Goal: Download file/media

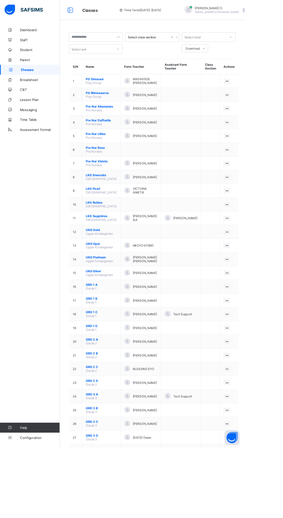
click at [31, 92] on span "Broadsheet" at bounding box center [46, 92] width 46 height 5
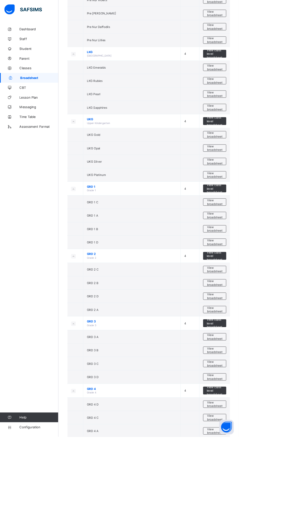
scroll to position [555, 0]
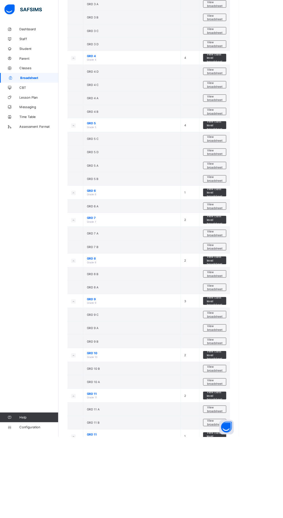
click at [257, 465] on span "View class level broadsheet" at bounding box center [254, 469] width 19 height 13
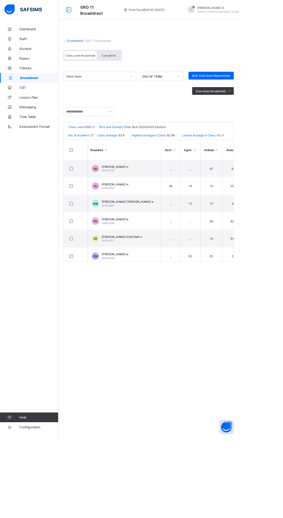
click at [243, 89] on span "Bulk Download Reportsheet" at bounding box center [250, 90] width 45 height 4
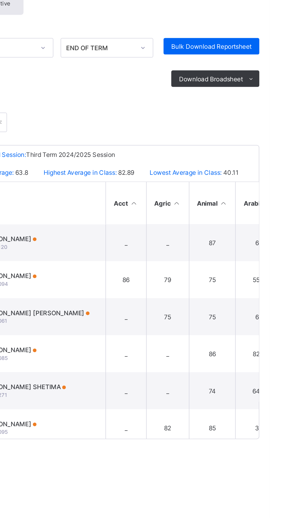
click at [234, 88] on span "Bulk Download Reportsheet" at bounding box center [250, 90] width 45 height 4
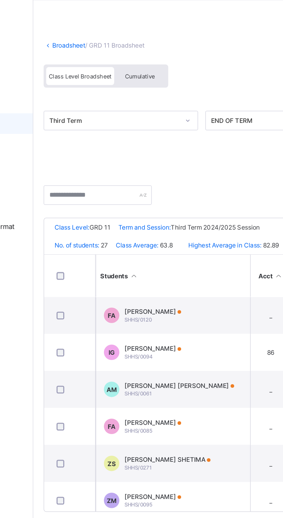
click at [134, 68] on div "Cumulative" at bounding box center [128, 66] width 29 height 10
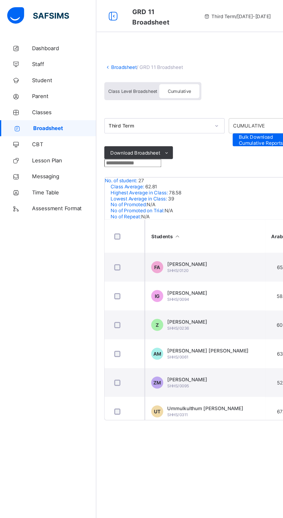
scroll to position [0, 74]
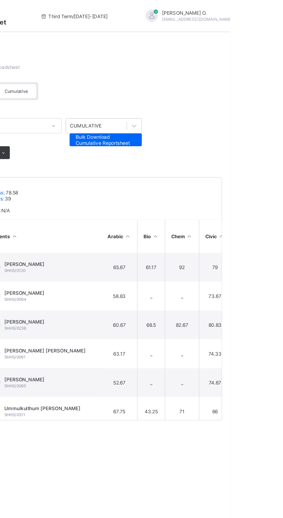
click at [196, 103] on span "Bulk Download Cumulative Reportsheet" at bounding box center [193, 100] width 43 height 9
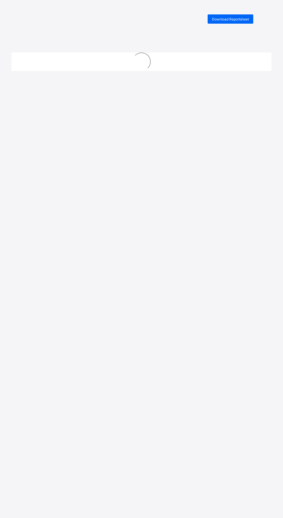
click at [244, 18] on span "Download Reportsheet" at bounding box center [230, 19] width 37 height 4
